Goal: Communication & Community: Answer question/provide support

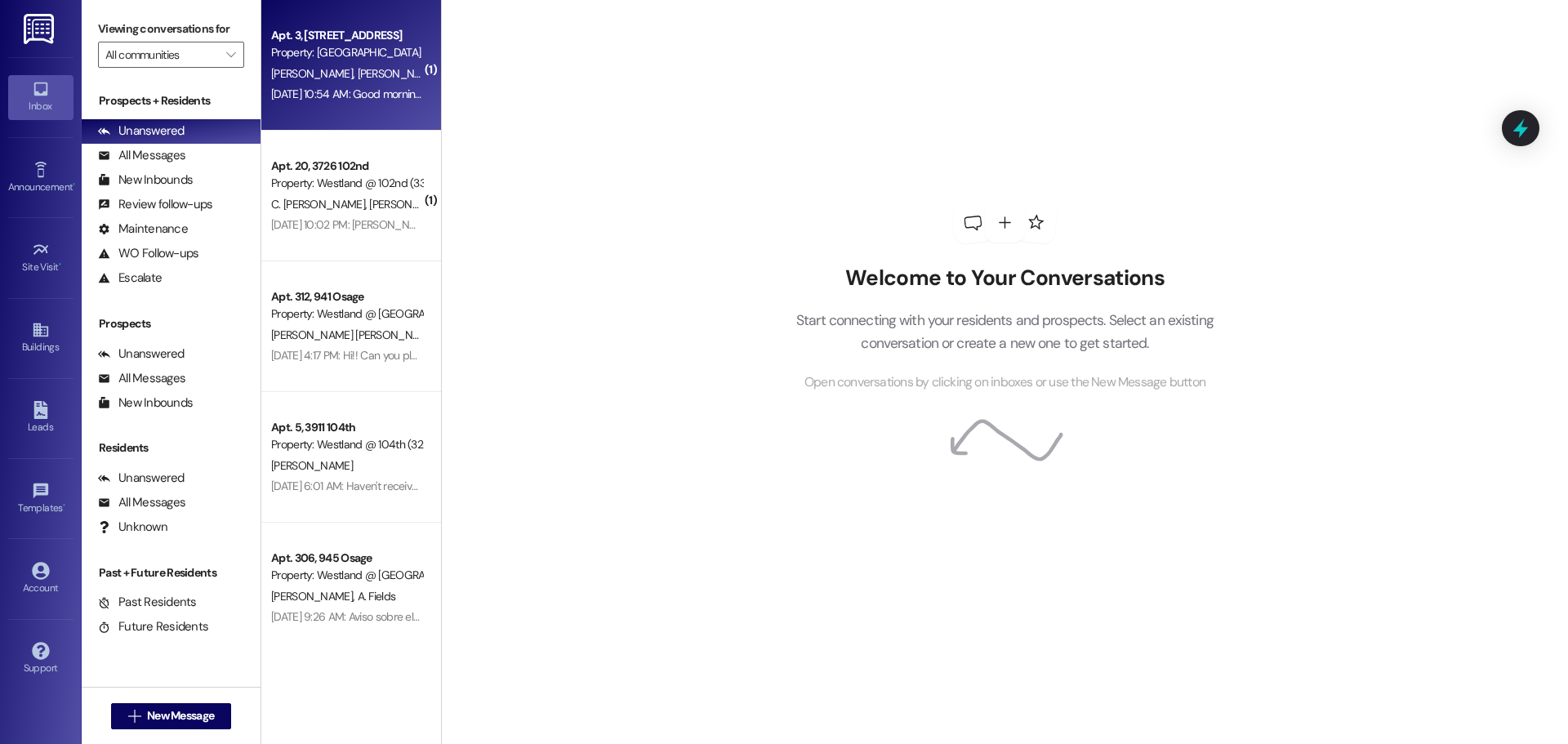
click at [444, 78] on span "[PERSON_NAME]" at bounding box center [484, 73] width 81 height 14
click at [342, 41] on div "Apt. 3, [STREET_ADDRESS]" at bounding box center [346, 35] width 151 height 17
click at [135, 120] on div "Unanswered (0)" at bounding box center [171, 131] width 179 height 24
click at [325, 48] on div "Property: [GEOGRAPHIC_DATA] @ [GEOGRAPHIC_DATA] ([STREET_ADDRESS][PERSON_NAME])…" at bounding box center [346, 52] width 151 height 17
click at [115, 156] on div "All Messages" at bounding box center [142, 155] width 88 height 17
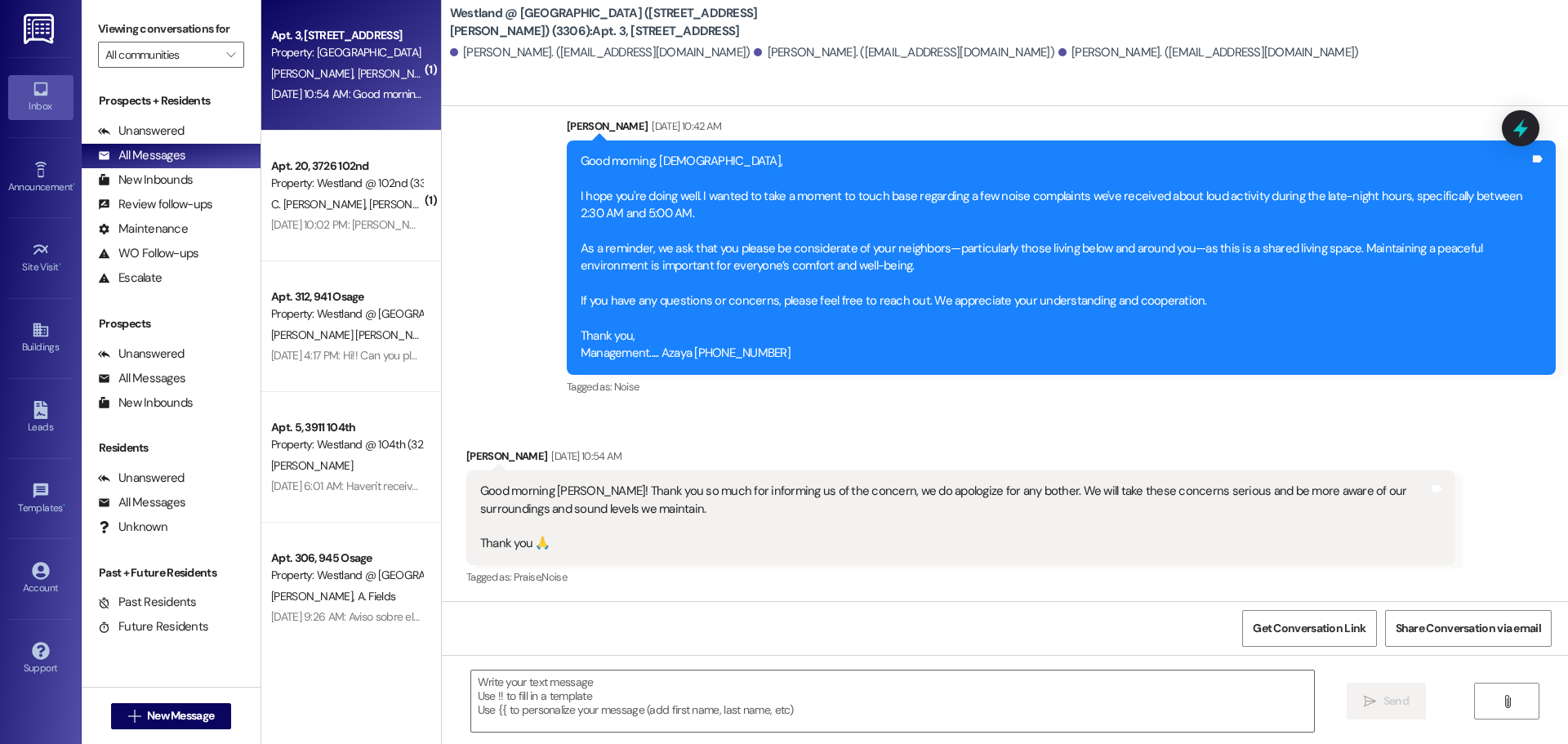
scroll to position [456, 0]
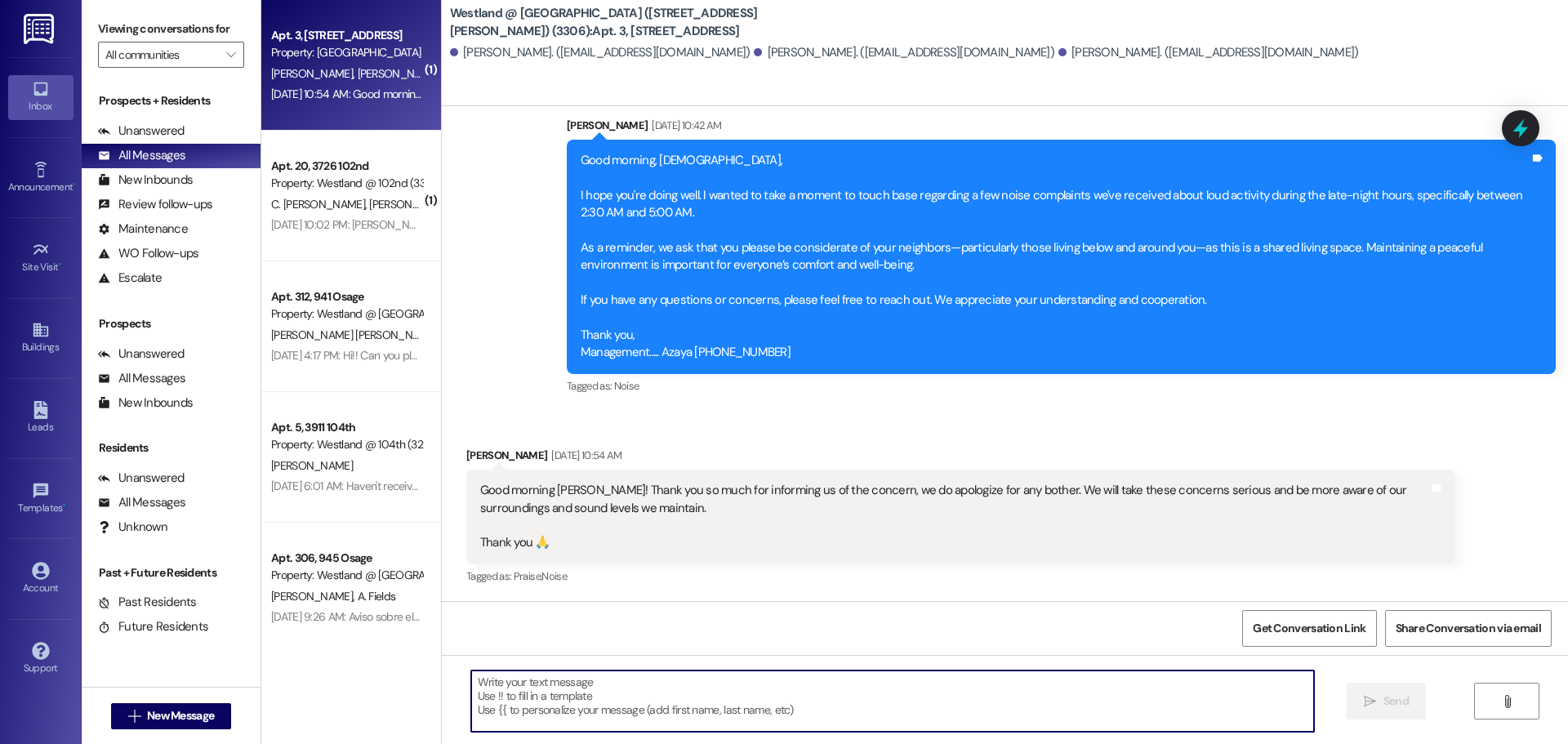
click at [558, 698] on textarea at bounding box center [893, 701] width 843 height 61
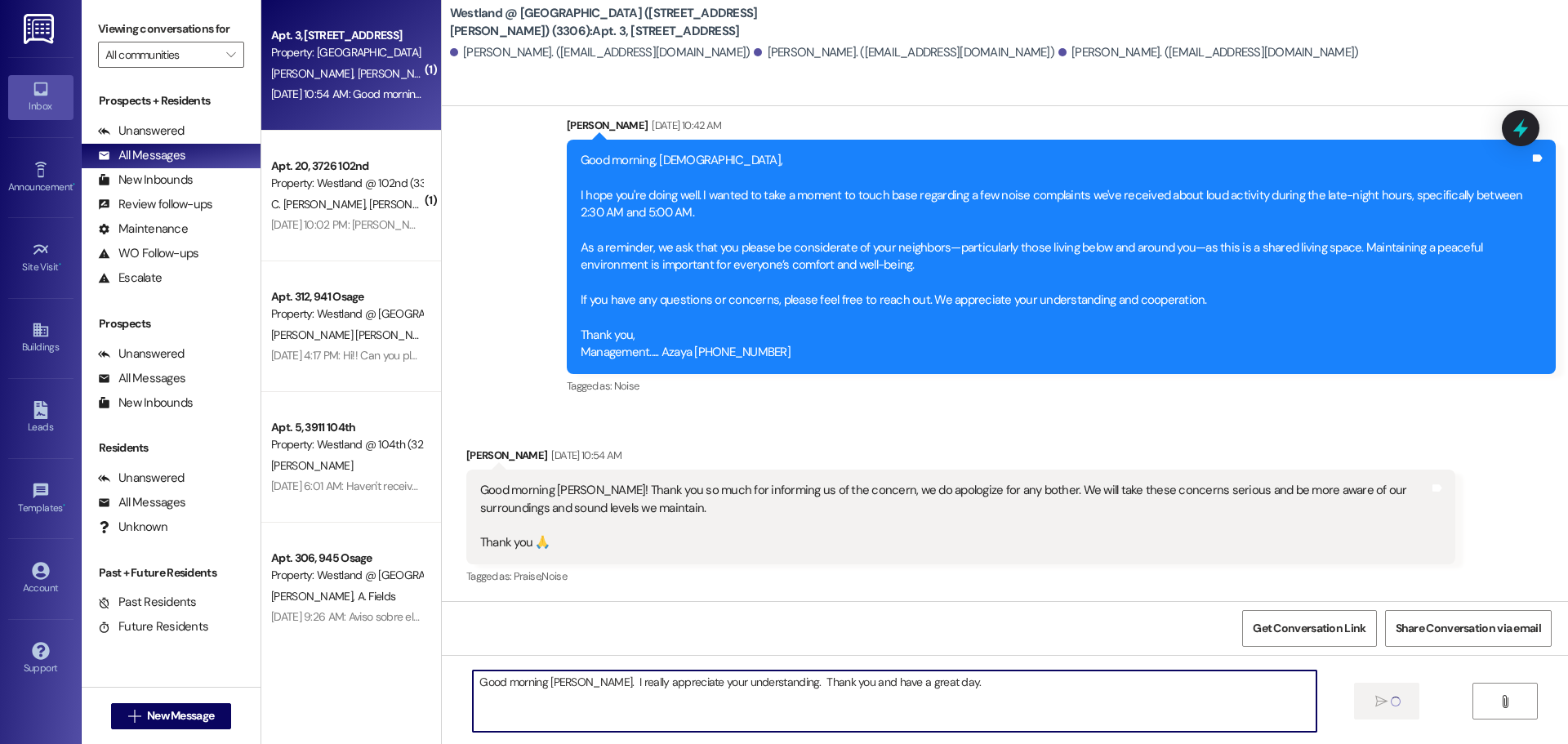
type textarea "Good morning [PERSON_NAME]. I really appreciate your understanding. Thank you a…"
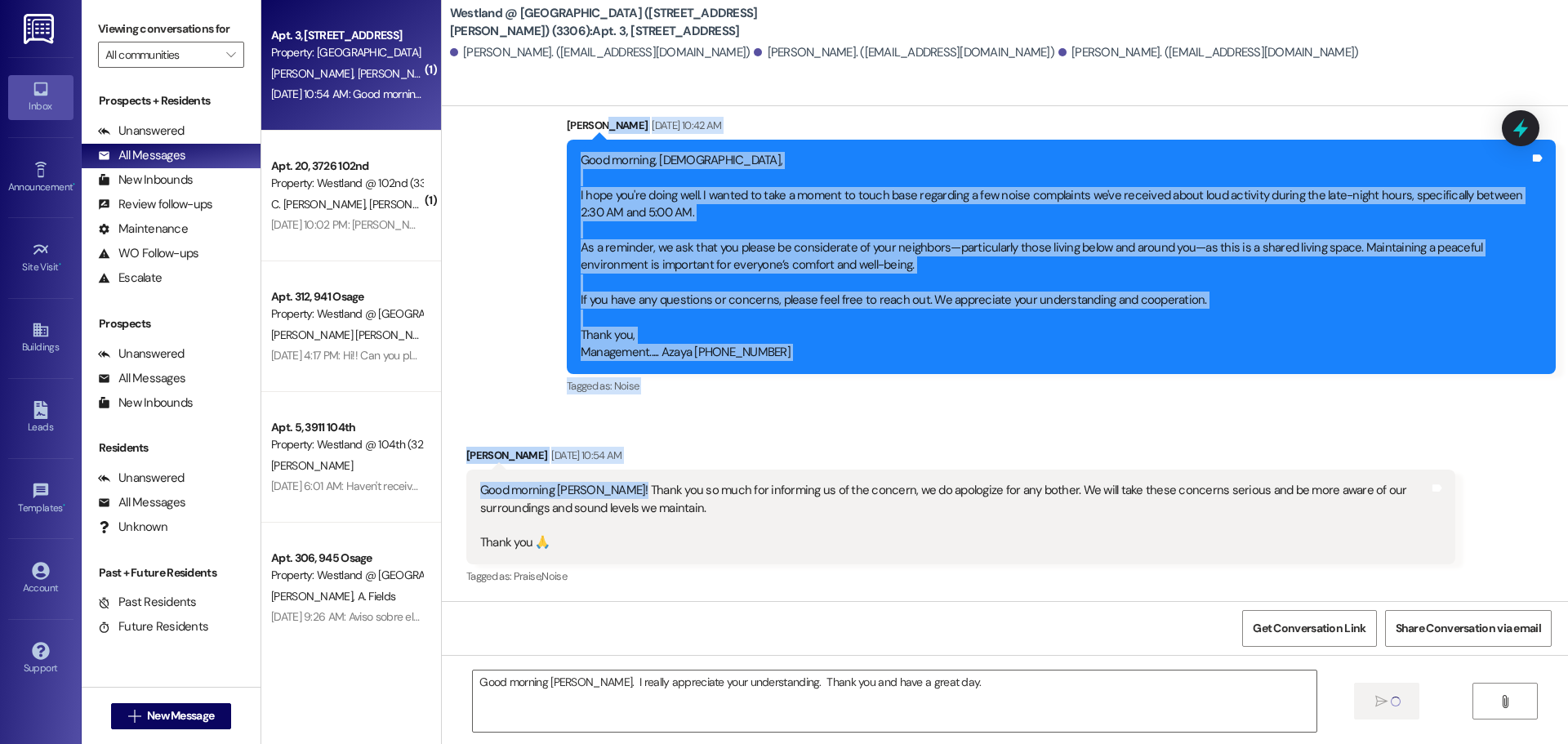
drag, startPoint x: 636, startPoint y: 348, endPoint x: 631, endPoint y: 529, distance: 181.1
click at [631, 529] on div "WO Lease started [DATE] 5:00 PM Show details Announcement, sent via SMS [PERSON…" at bounding box center [1005, 354] width 1127 height 495
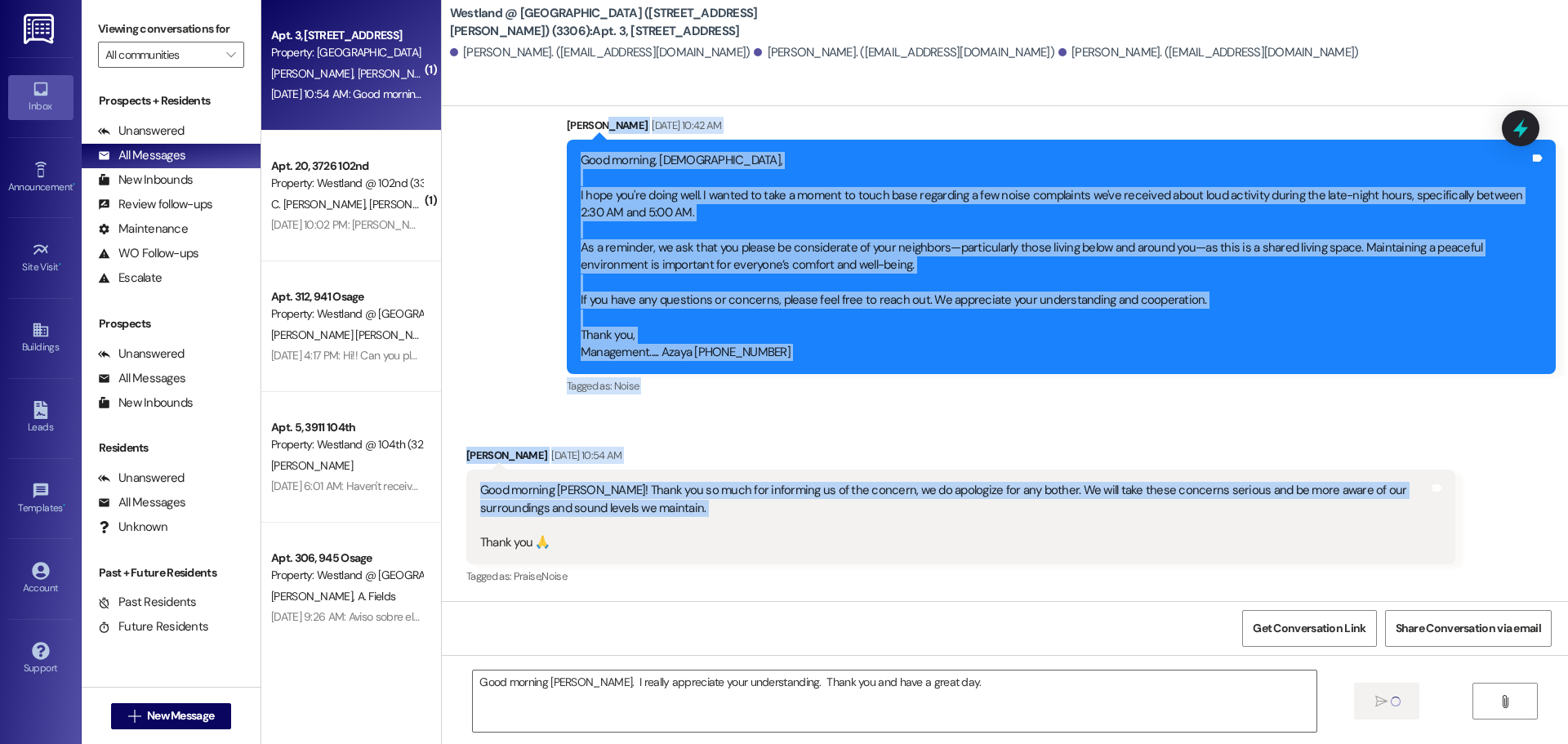
click at [859, 474] on div "Good morning [PERSON_NAME]! Thank you so much for informing us of the concern, …" at bounding box center [960, 517] width 989 height 95
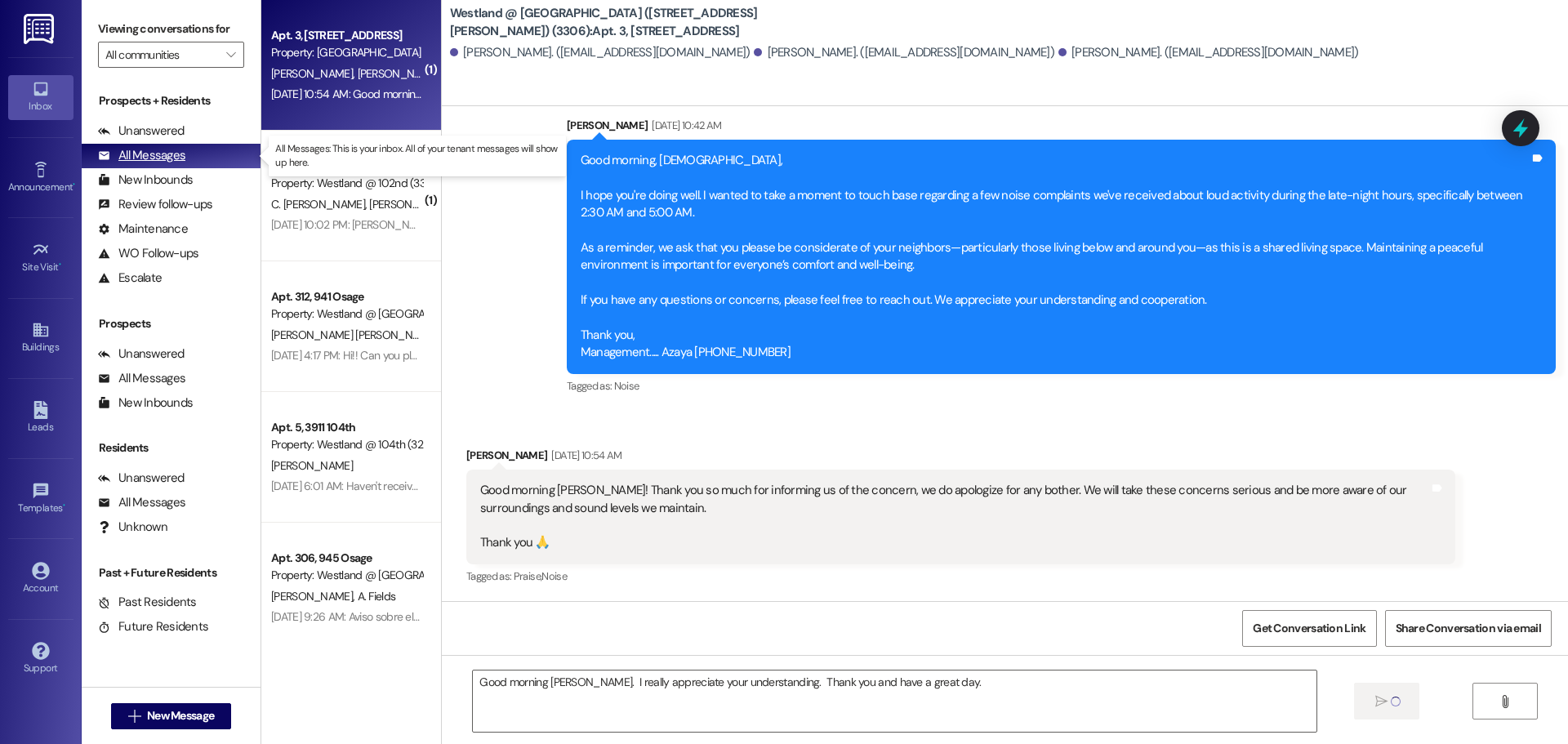
click at [153, 157] on div "All Messages" at bounding box center [142, 155] width 88 height 17
click at [382, 34] on div "Apt. 3, [STREET_ADDRESS]" at bounding box center [346, 35] width 151 height 17
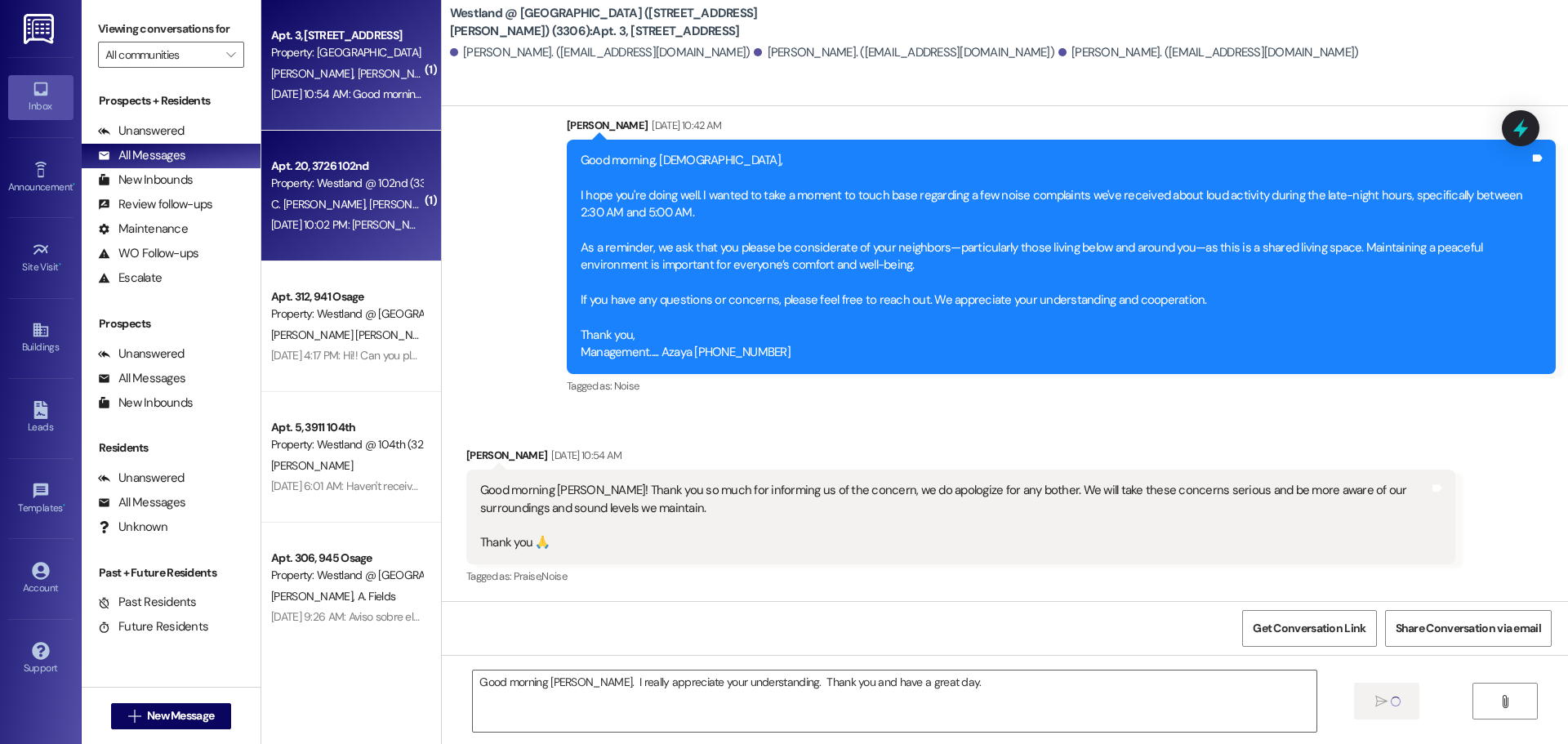
click at [361, 165] on div "Apt. 20, 3726 102nd" at bounding box center [346, 166] width 151 height 17
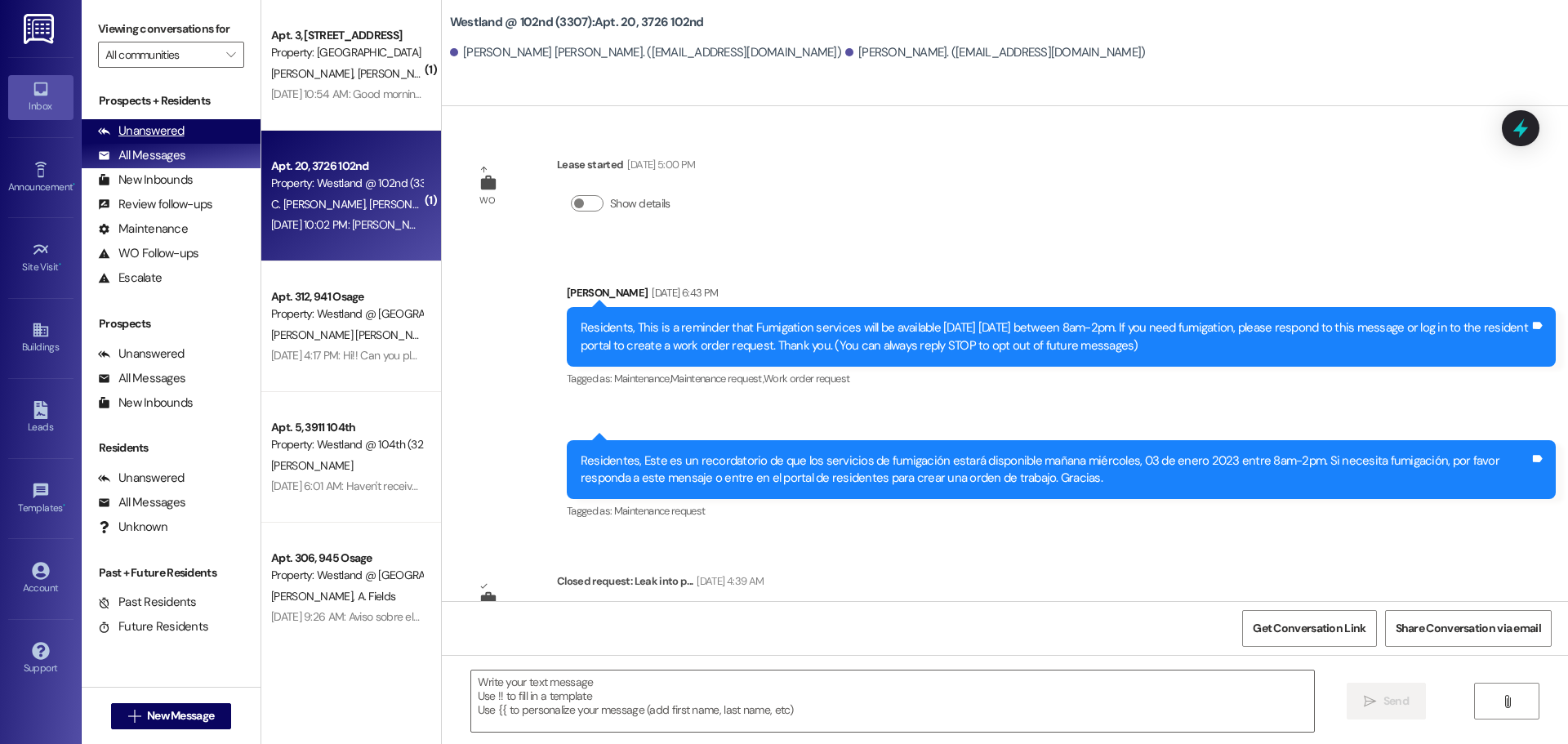
scroll to position [24195, 0]
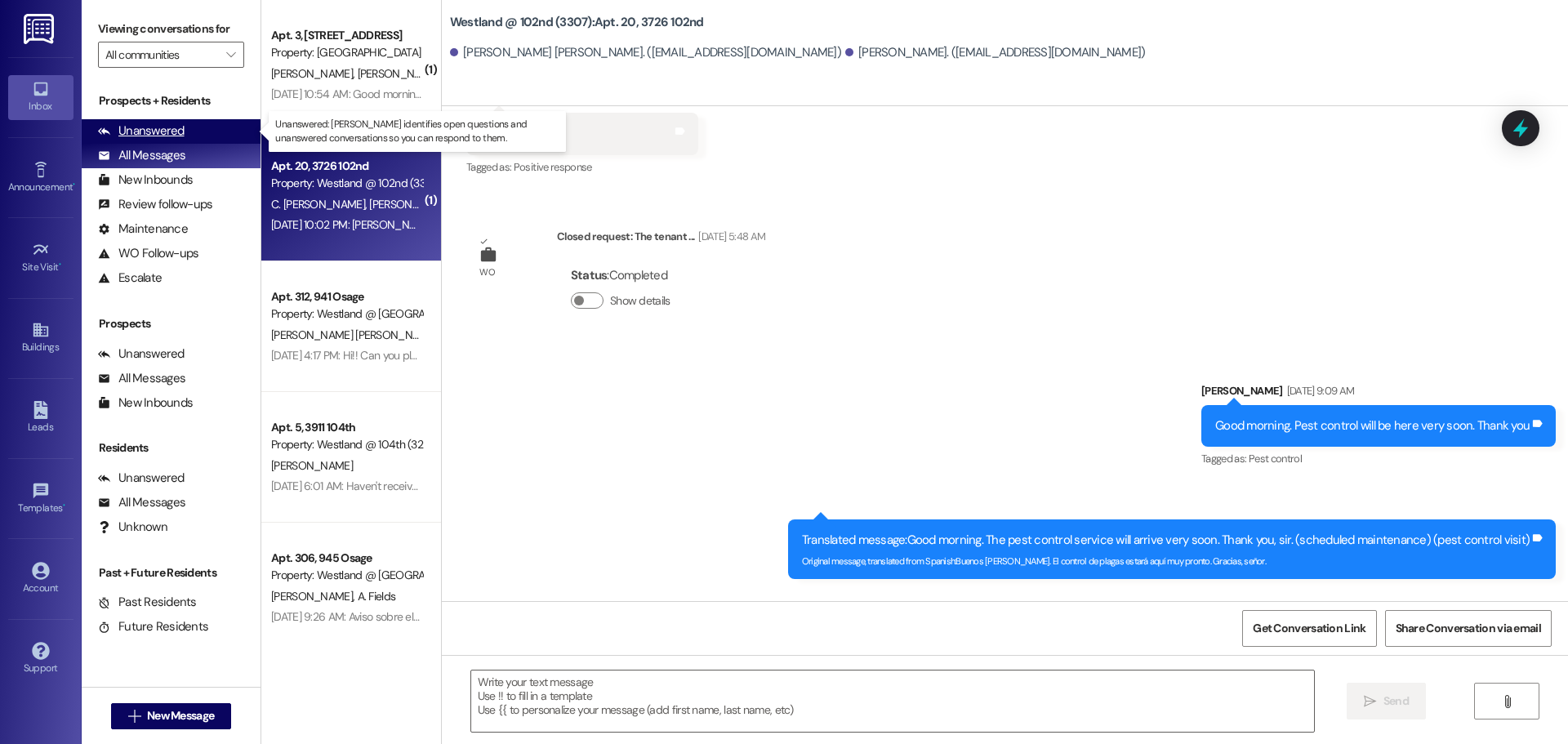
click at [145, 128] on div "Unanswered" at bounding box center [141, 131] width 87 height 17
